Goal: Transaction & Acquisition: Purchase product/service

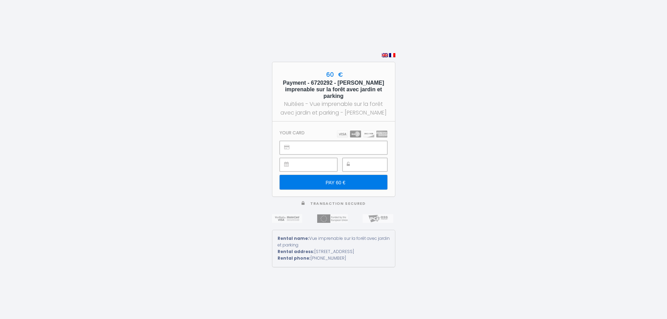
click at [346, 180] on input "PAY 60 €" at bounding box center [333, 182] width 107 height 15
drag, startPoint x: 311, startPoint y: 261, endPoint x: 354, endPoint y: 261, distance: 43.1
click at [354, 261] on div "Rental phone: [PHONE_NUMBER]" at bounding box center [333, 258] width 112 height 7
click at [395, 53] on img at bounding box center [392, 55] width 6 height 4
type input "PAYER 60 €"
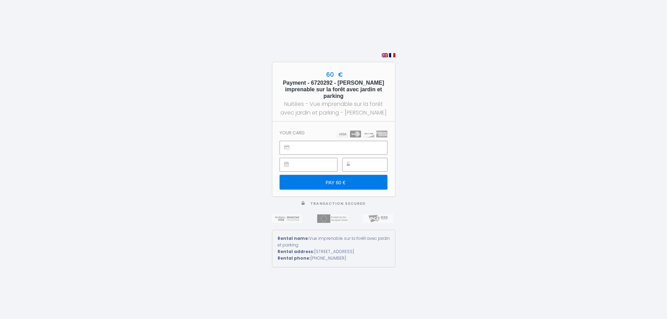
click at [342, 176] on input "PAY 60 €" at bounding box center [333, 182] width 107 height 15
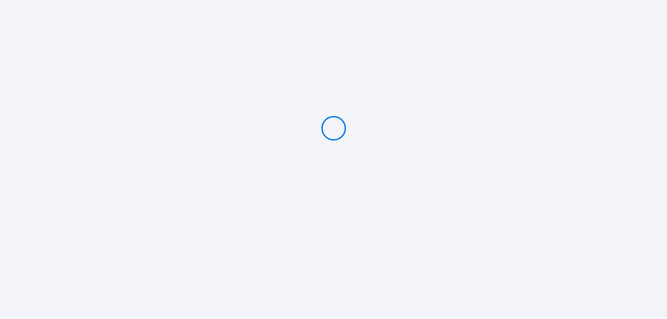
type input "PAY 60 €"
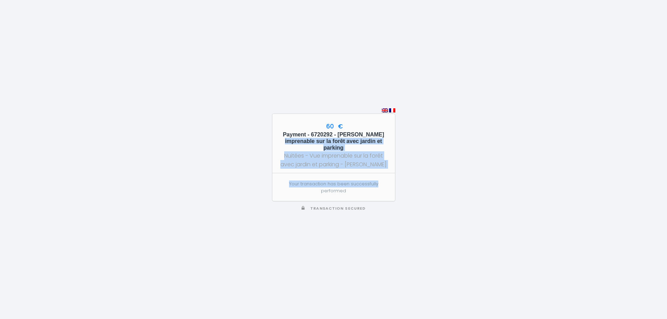
drag, startPoint x: 314, startPoint y: 135, endPoint x: 381, endPoint y: 190, distance: 86.9
click at [385, 190] on div "60 € Payment - 6720292 - [PERSON_NAME] imprenable sur la forêt avec jardin et p…" at bounding box center [333, 158] width 123 height 88
click at [361, 191] on p "Your transaction has been successfully performed" at bounding box center [333, 188] width 107 height 14
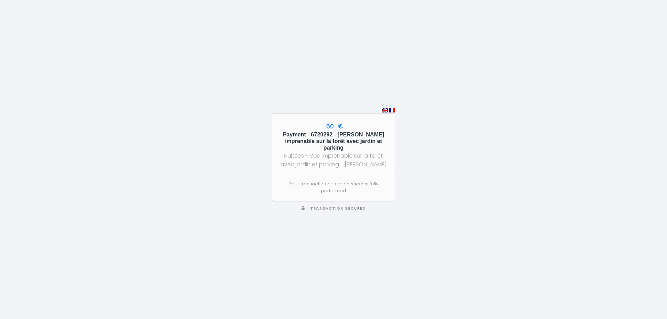
click at [338, 209] on span "Transaction secured" at bounding box center [337, 208] width 55 height 5
click at [355, 124] on div "60 € Payment - 6720292 - [PERSON_NAME] imprenable sur la forêt avec jardin et p…" at bounding box center [333, 143] width 123 height 59
